Goal: Download file/media

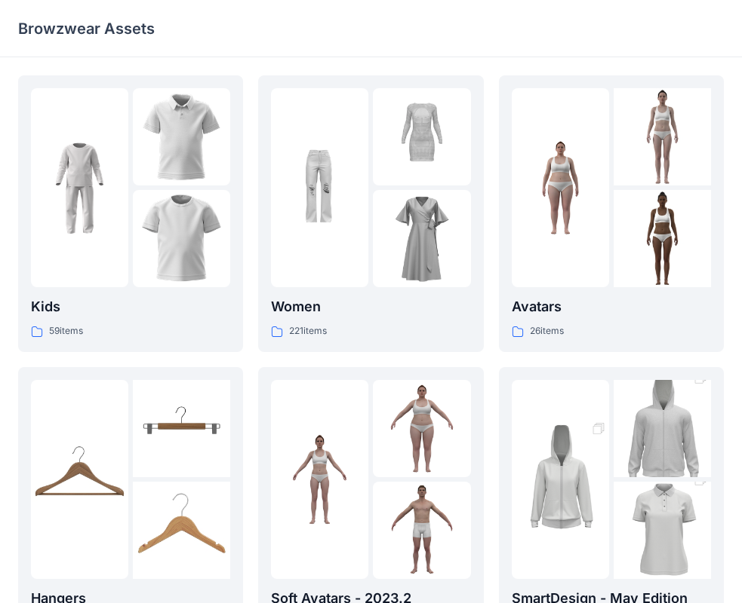
scroll to position [375, 0]
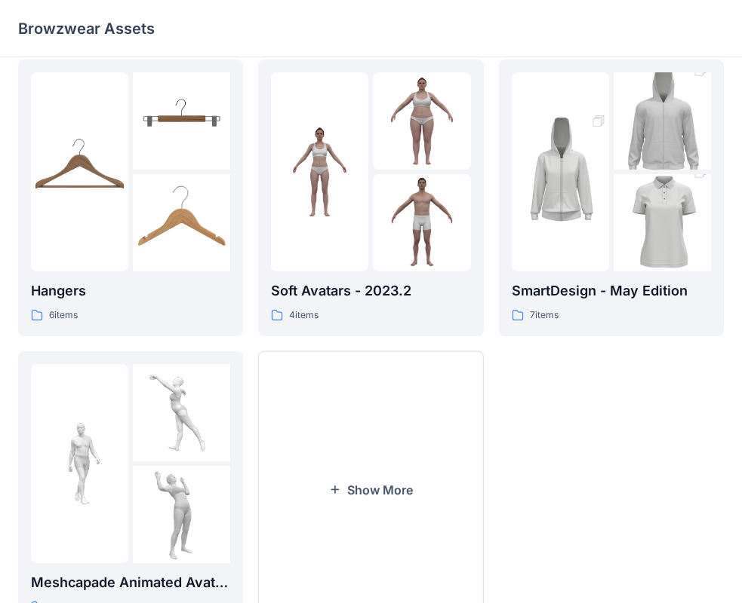
scroll to position [375, 0]
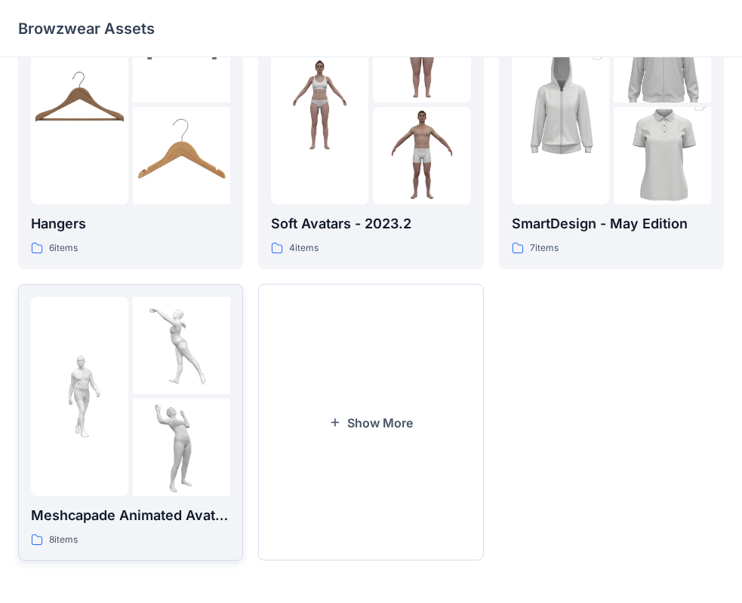
drag, startPoint x: 209, startPoint y: 358, endPoint x: 142, endPoint y: 420, distance: 91.8
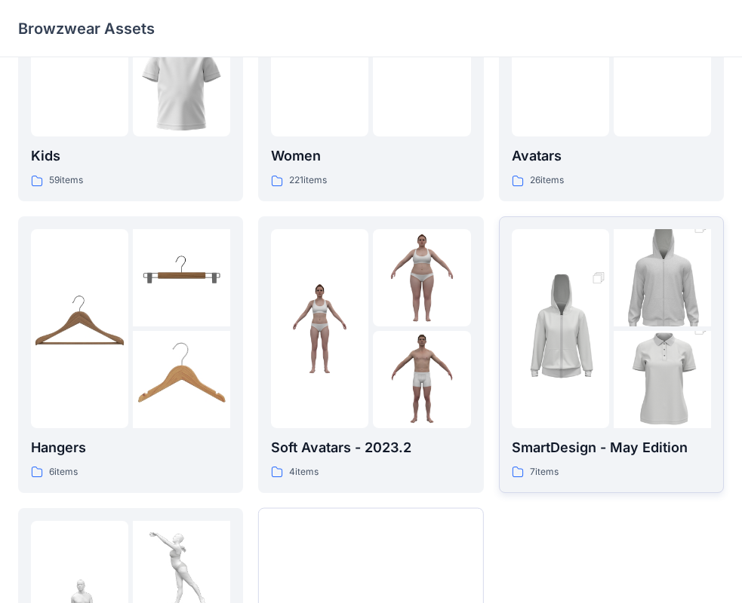
scroll to position [226, 0]
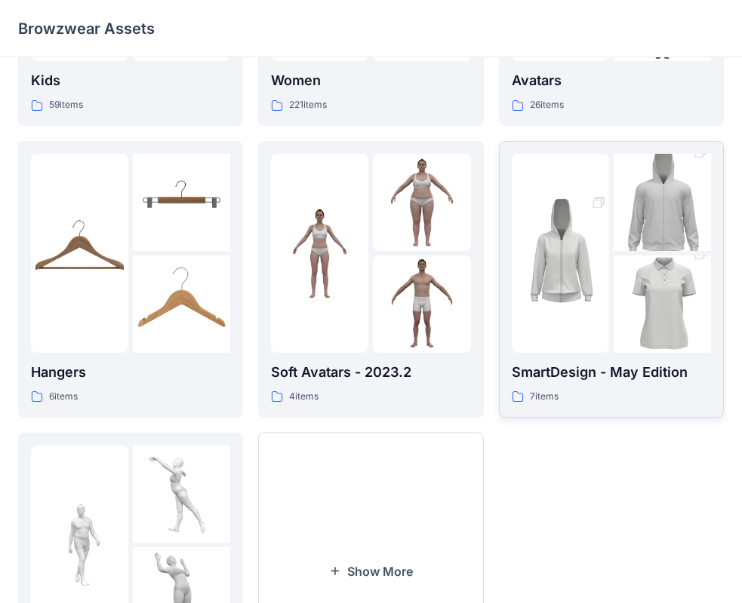
click at [605, 371] on p "SmartDesign - May Edition" at bounding box center [610, 372] width 199 height 21
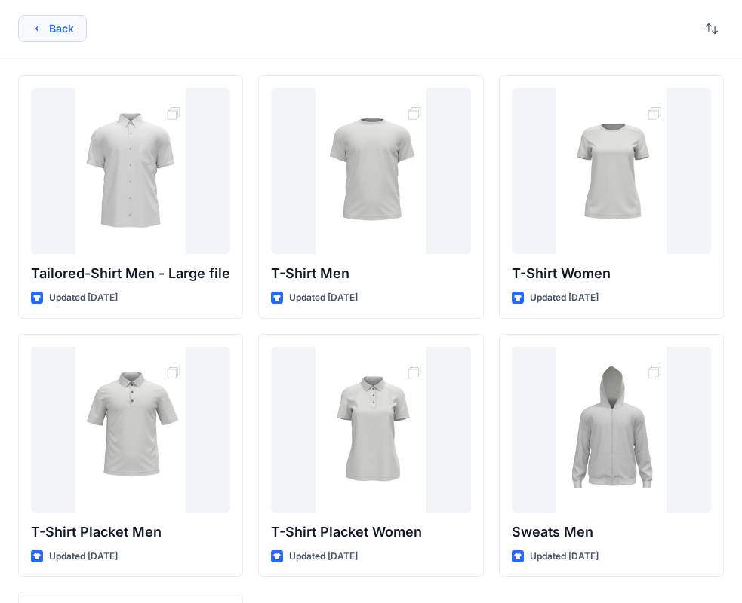
click at [60, 28] on button "Back" at bounding box center [52, 28] width 69 height 27
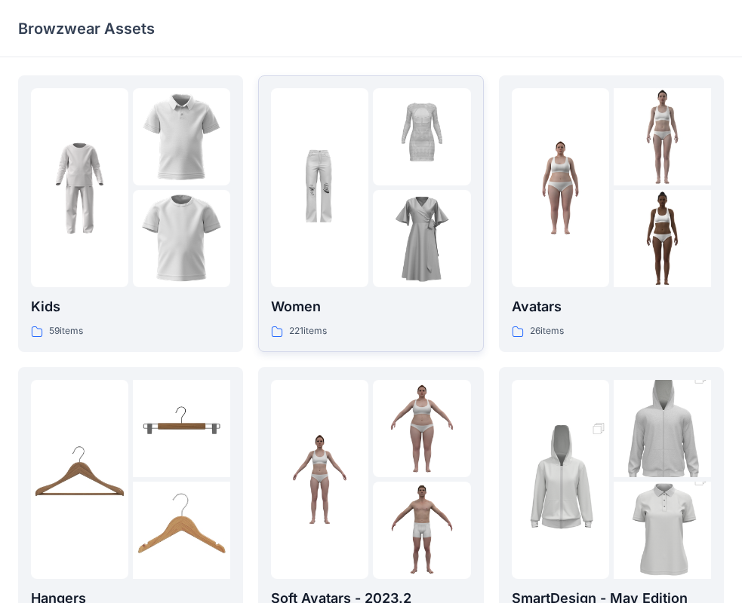
click at [400, 231] on img at bounding box center [421, 238] width 97 height 97
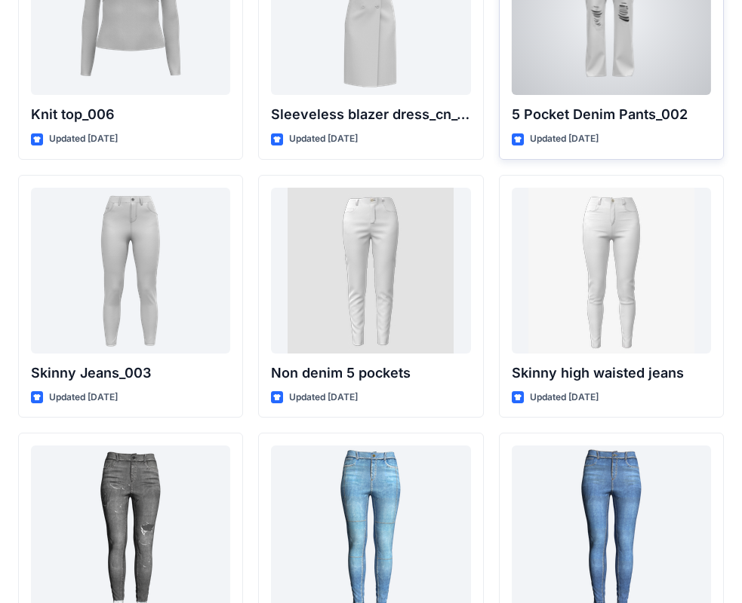
scroll to position [10243, 0]
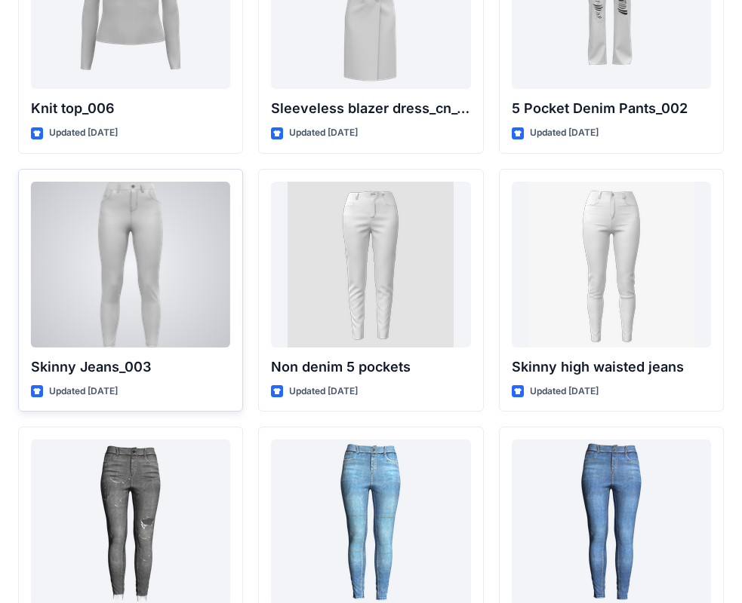
click at [155, 309] on div at bounding box center [130, 265] width 199 height 166
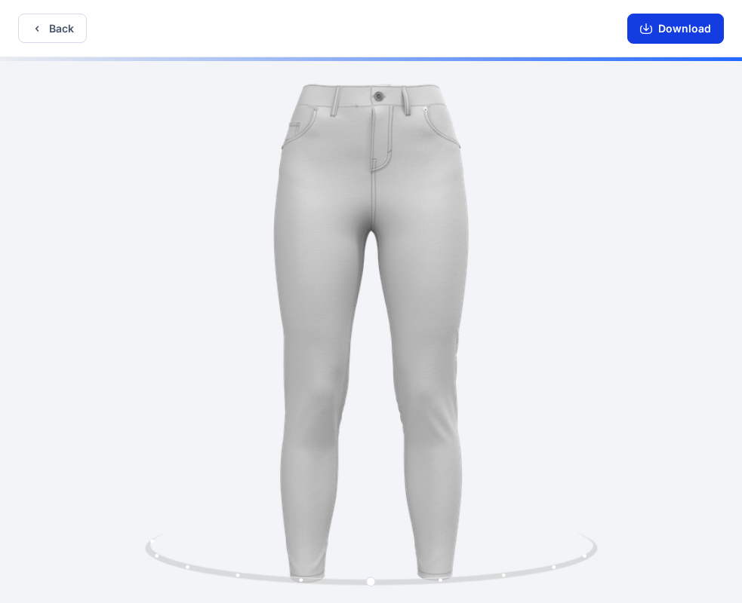
click at [660, 26] on button "Download" at bounding box center [675, 29] width 97 height 30
